Goal: Check status: Check status

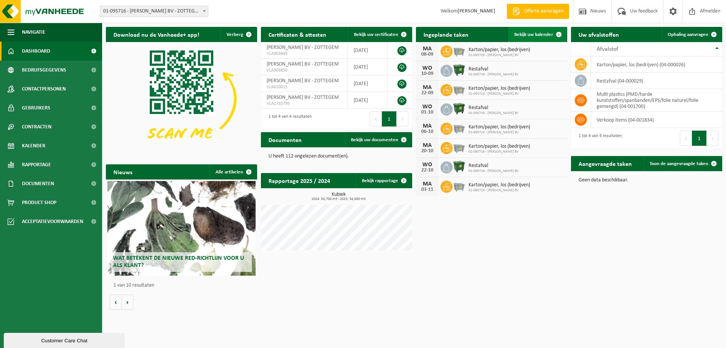
click at [539, 35] on span "Bekijk uw kalender" at bounding box center [534, 34] width 39 height 5
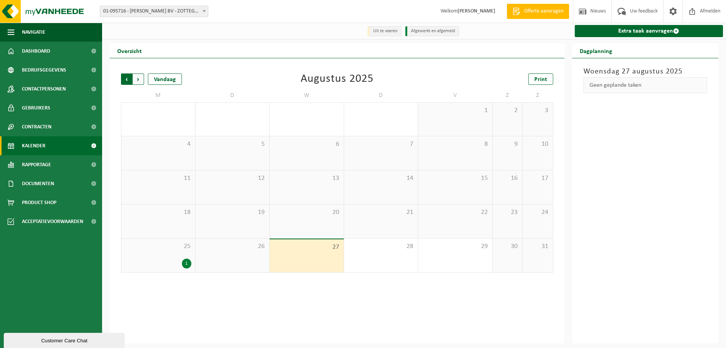
click at [140, 76] on span "Volgende" at bounding box center [138, 78] width 11 height 11
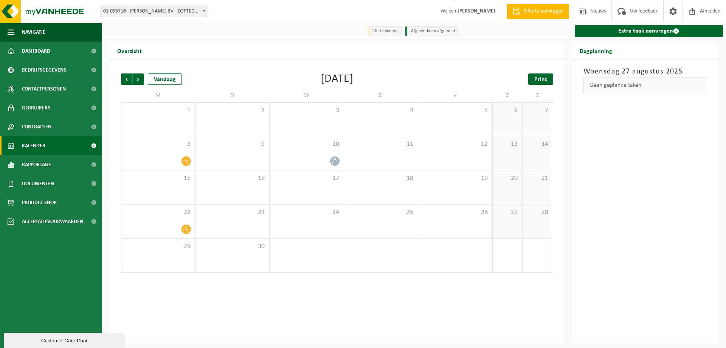
click at [546, 82] on span "Print" at bounding box center [541, 79] width 13 height 6
click at [138, 79] on span "Volgende" at bounding box center [138, 78] width 11 height 11
click at [549, 79] on link "Print" at bounding box center [541, 78] width 25 height 11
click at [138, 80] on span "Volgende" at bounding box center [138, 78] width 11 height 11
